Goal: Task Accomplishment & Management: Use online tool/utility

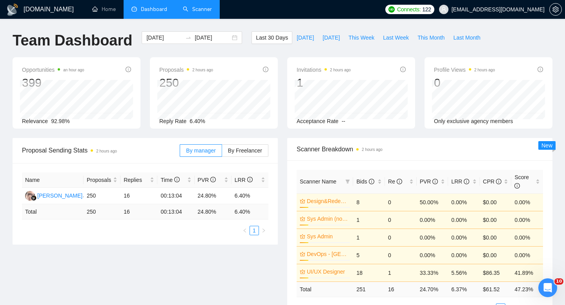
click at [186, 13] on link "Scanner" at bounding box center [197, 9] width 29 height 7
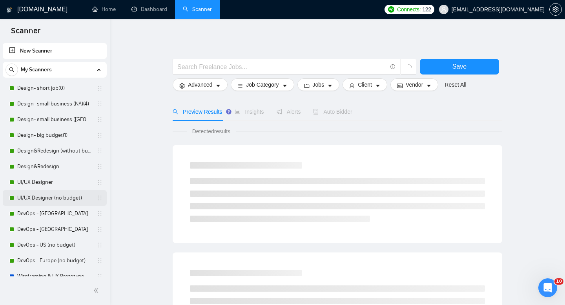
scroll to position [165, 0]
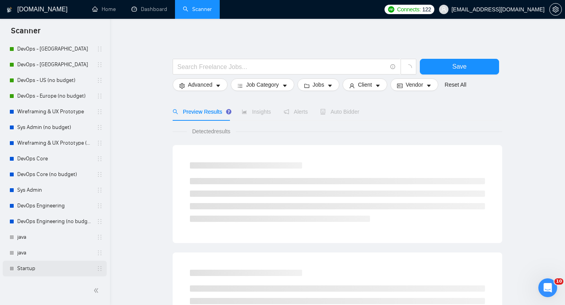
click at [25, 267] on link "Startup" at bounding box center [54, 269] width 75 height 16
